Goal: Transaction & Acquisition: Purchase product/service

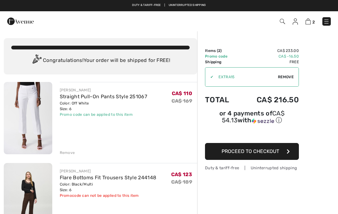
click at [63, 96] on link "Straight Pull-On Pants Style 251067" at bounding box center [104, 97] width 88 height 6
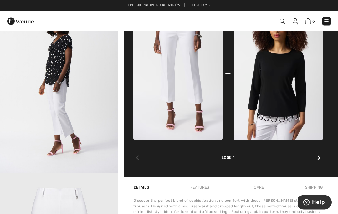
scroll to position [273, 0]
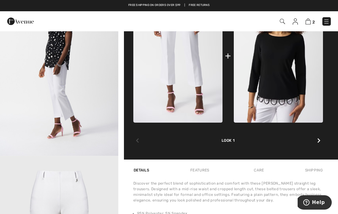
click at [285, 84] on img at bounding box center [278, 56] width 89 height 134
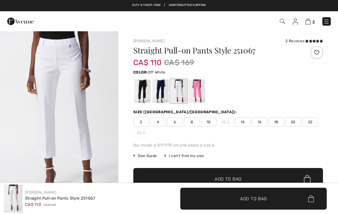
checkbox input "true"
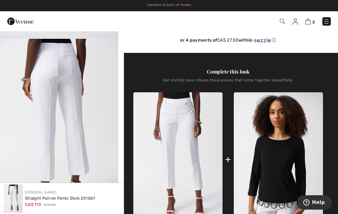
scroll to position [170, 0]
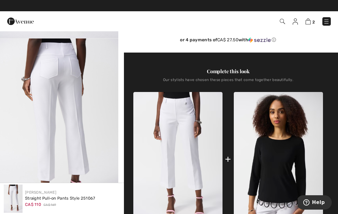
click at [29, 96] on img "2 / 5" at bounding box center [59, 127] width 118 height 177
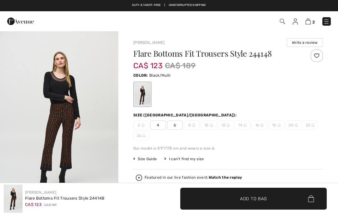
checkbox input "true"
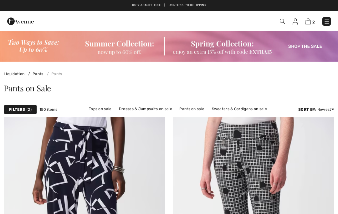
checkbox input "true"
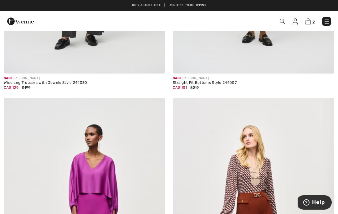
scroll to position [4231, 0]
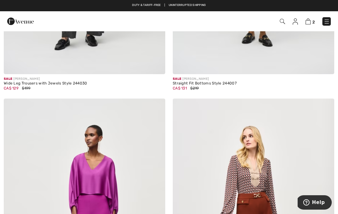
click at [278, 0] on div "Duty & tariff-free | Uninterrupted shipping Free shipping on orders over $99 | …" at bounding box center [169, 5] width 338 height 11
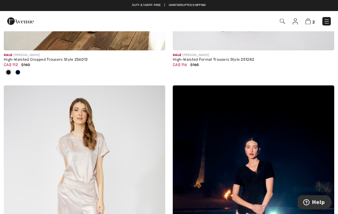
scroll to position [3084, 0]
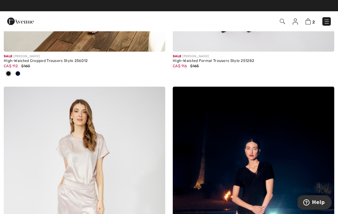
click at [322, 25] on span "2" at bounding box center [238, 21] width 185 height 8
click at [322, 28] on div "2 Checkout" at bounding box center [238, 21] width 194 height 13
click at [328, 21] on img at bounding box center [327, 21] width 6 height 6
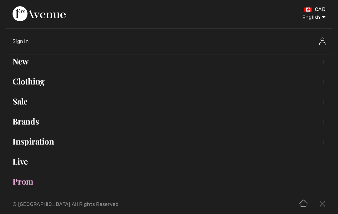
click at [20, 84] on link "Clothing Toggle submenu" at bounding box center [169, 82] width 326 height 14
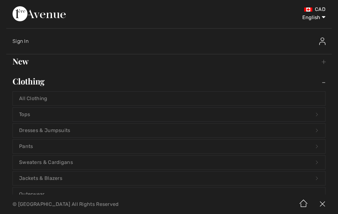
scroll to position [13, 0]
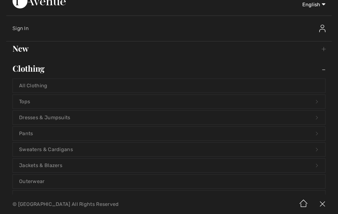
click at [43, 119] on link "Dresses & Jumpsuits Open submenu" at bounding box center [169, 118] width 313 height 14
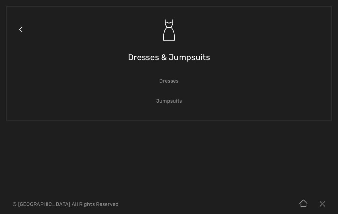
click at [160, 104] on link "Jumpsuits" at bounding box center [169, 101] width 313 height 14
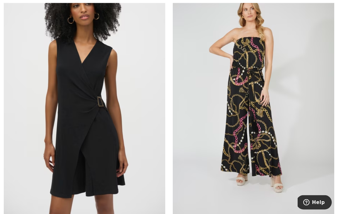
scroll to position [3177, 0]
click at [65, 140] on img at bounding box center [85, 94] width 162 height 242
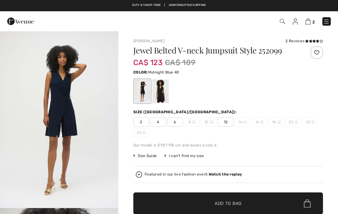
checkbox input "true"
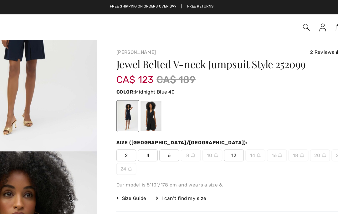
scroll to position [88, 0]
